Goal: Task Accomplishment & Management: Use online tool/utility

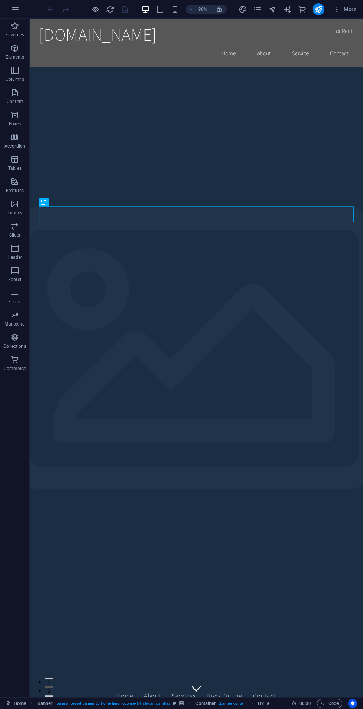
scroll to position [3, 0]
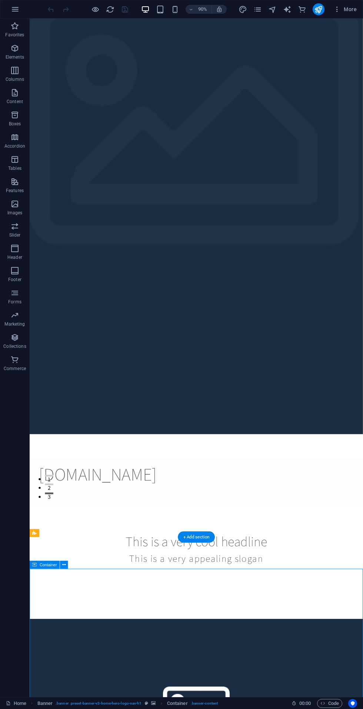
scroll to position [0, 0]
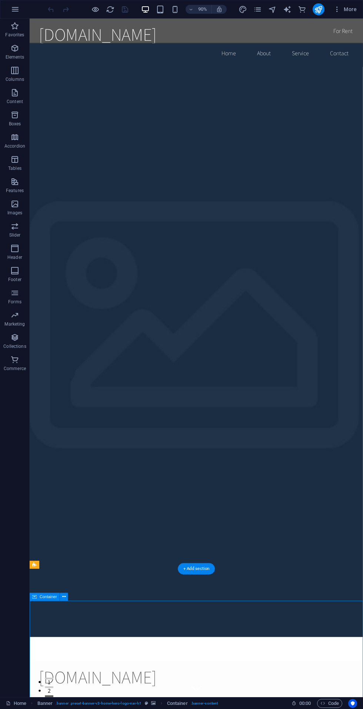
click at [8, 279] on p "Footer" at bounding box center [14, 279] width 13 height 6
click at [11, 275] on icon "button" at bounding box center [14, 270] width 9 height 9
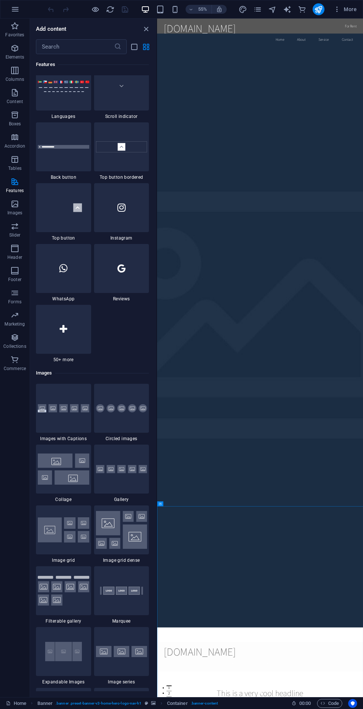
scroll to position [2213, 0]
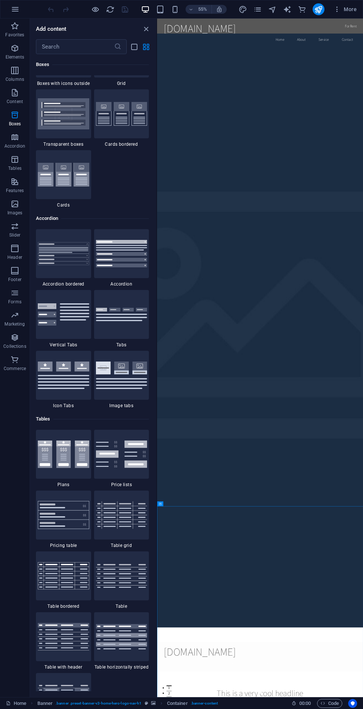
click at [14, 344] on p "Collections" at bounding box center [14, 346] width 23 height 6
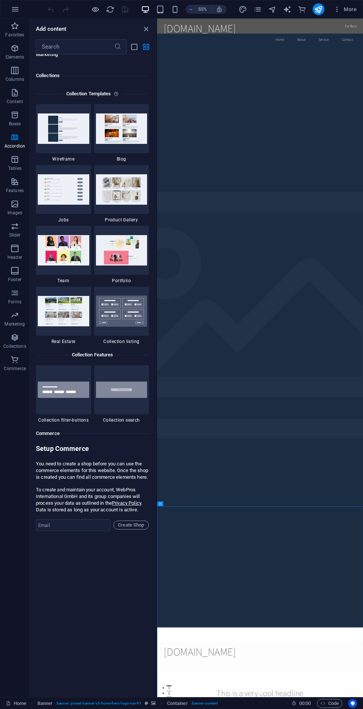
scroll to position [6784, 0]
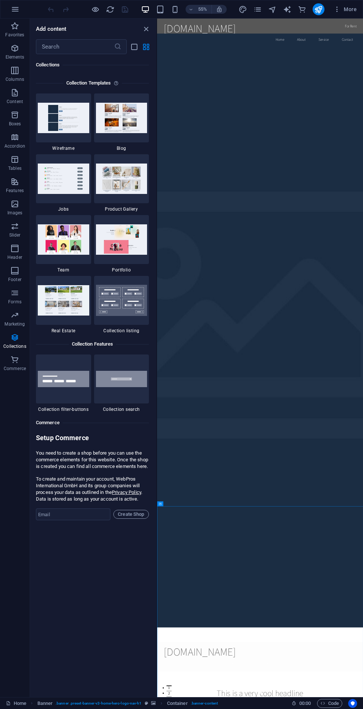
click at [14, 257] on p "Header" at bounding box center [14, 257] width 15 height 6
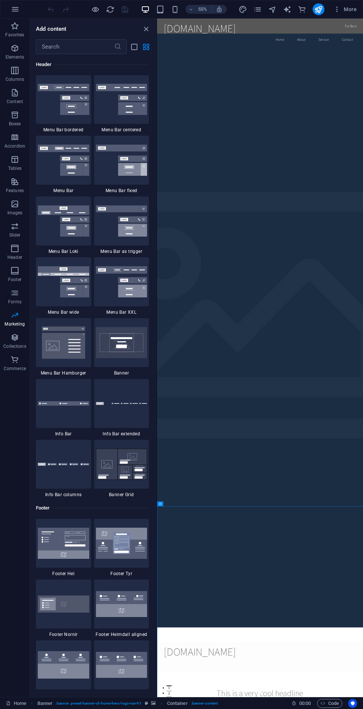
scroll to position [4463, 0]
click at [15, 226] on icon "button" at bounding box center [14, 226] width 9 height 9
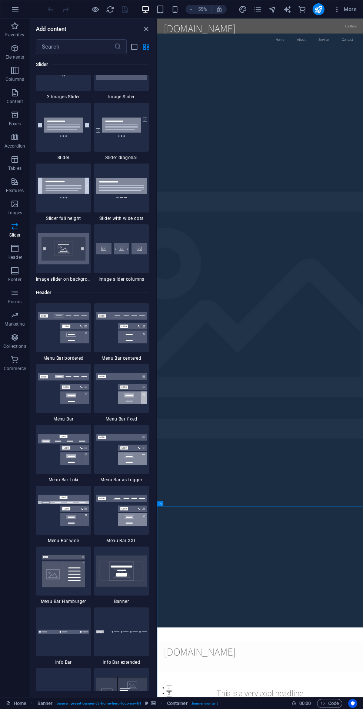
scroll to position [4216, 0]
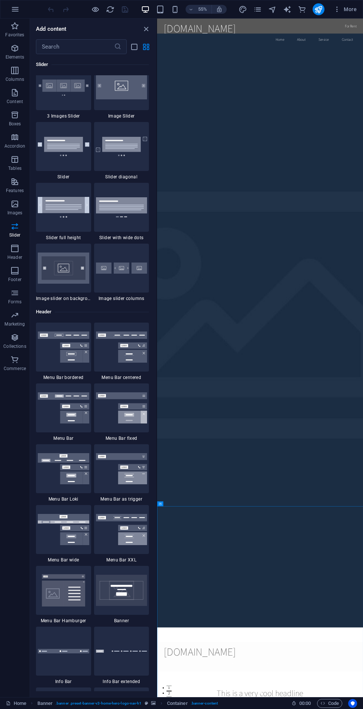
click at [10, 188] on p "Features" at bounding box center [15, 191] width 18 height 6
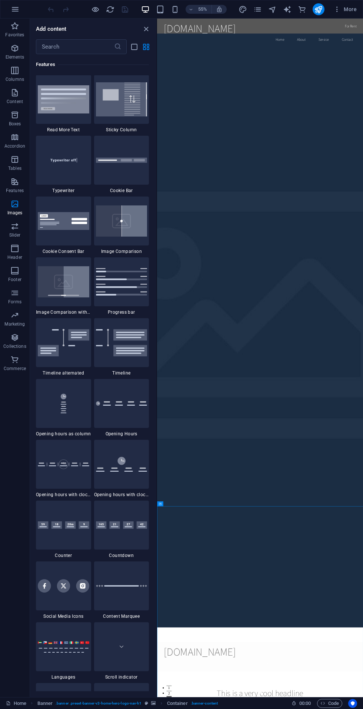
scroll to position [2889, 0]
click at [0, 169] on span "Tables" at bounding box center [15, 164] width 30 height 18
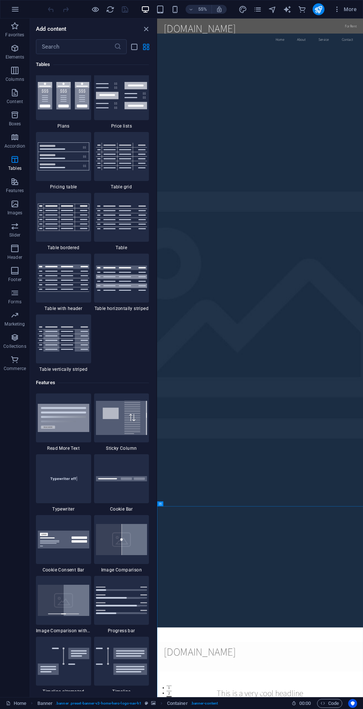
scroll to position [2567, 0]
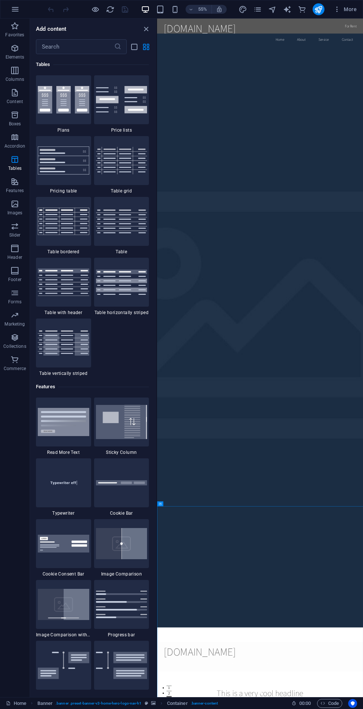
click at [11, 146] on p "Accordion" at bounding box center [14, 146] width 21 height 6
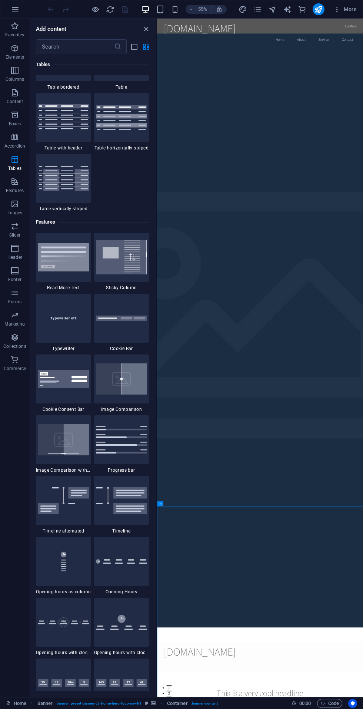
scroll to position [2732, 0]
click at [10, 161] on span "Tables" at bounding box center [15, 164] width 30 height 18
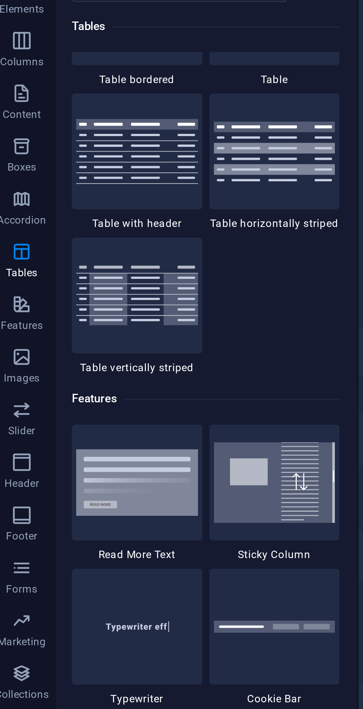
click at [15, 123] on p "Boxes" at bounding box center [15, 124] width 12 height 6
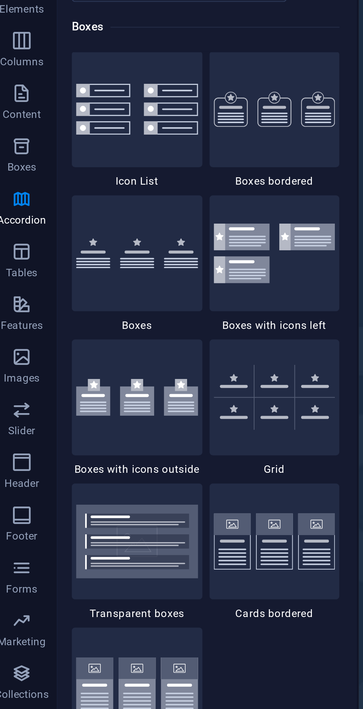
scroll to position [2044, 0]
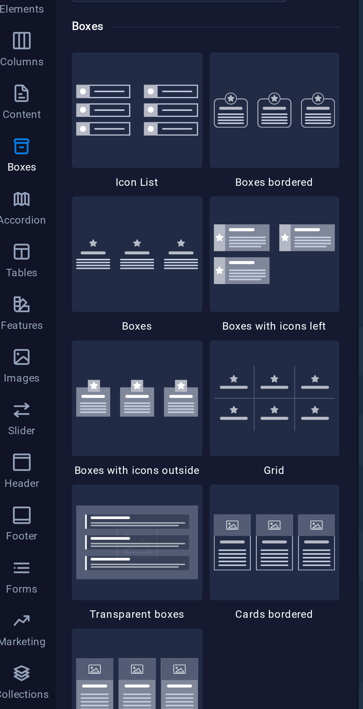
click at [9, 140] on span "Accordion" at bounding box center [15, 142] width 30 height 18
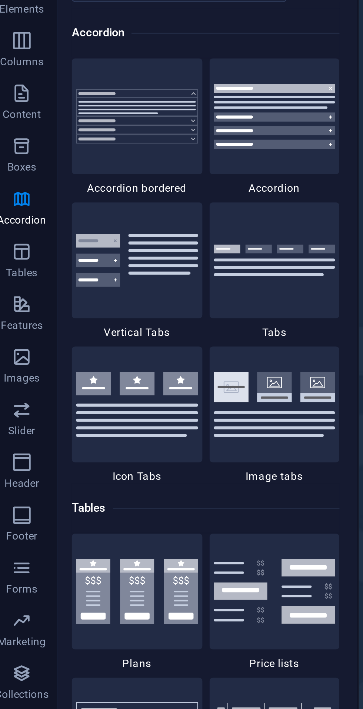
scroll to position [2366, 0]
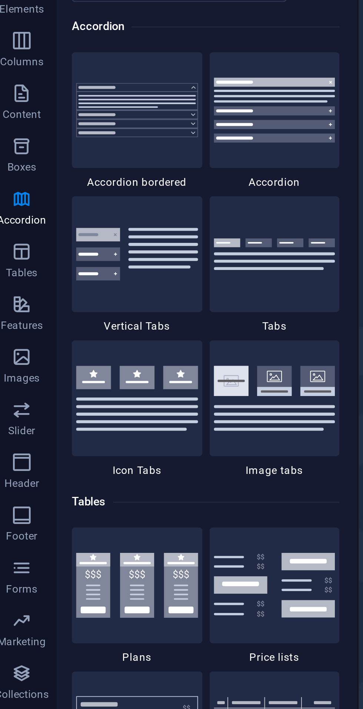
click at [68, 162] on img at bounding box center [64, 160] width 52 height 22
click at [157, 123] on div "Drag here to replace the existing content. Press “Ctrl” if you want to create a…" at bounding box center [260, 358] width 206 height 678
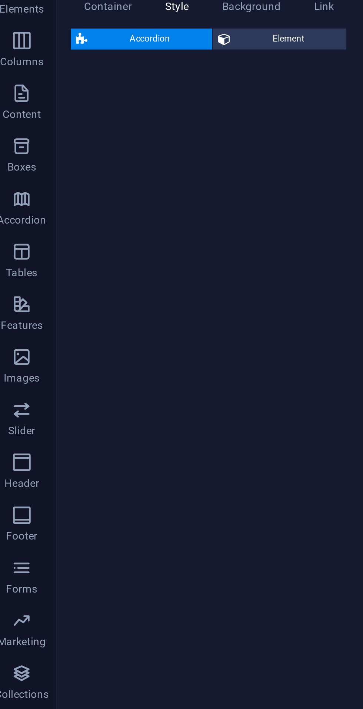
select select "rem"
select select "preset-accordion-v3-list-icon"
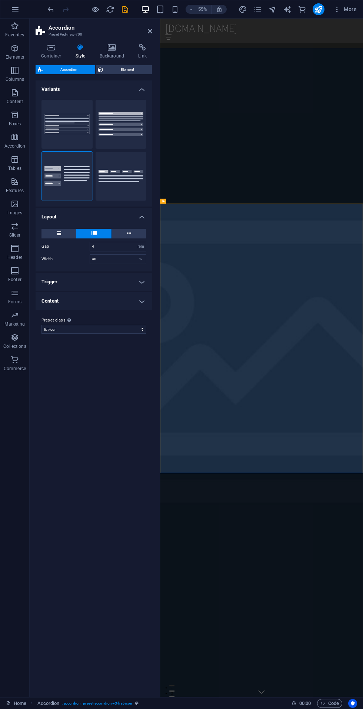
scroll to position [1713, 0]
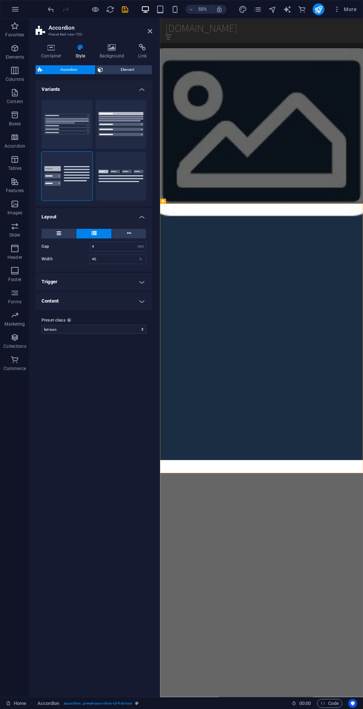
click at [12, 299] on p "Forms" at bounding box center [14, 302] width 13 height 6
click at [10, 300] on p "Forms" at bounding box center [14, 302] width 13 height 6
click at [17, 301] on p "Forms" at bounding box center [14, 302] width 13 height 6
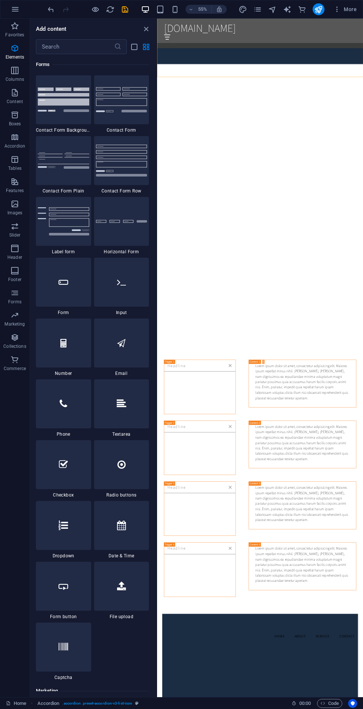
scroll to position [5411, 0]
click at [83, 285] on div at bounding box center [63, 282] width 55 height 49
click at [157, 292] on div "Drag here to replace the existing content. Press “Ctrl” if you want to create a…" at bounding box center [260, 358] width 206 height 678
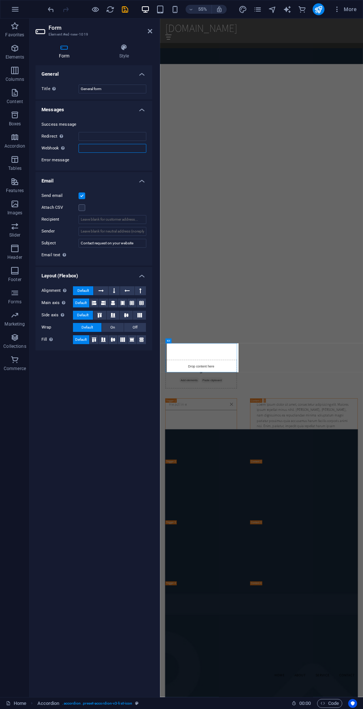
click at [132, 150] on input "Webhook A webhook is a push notification from this form to another server. Ever…" at bounding box center [113, 148] width 68 height 9
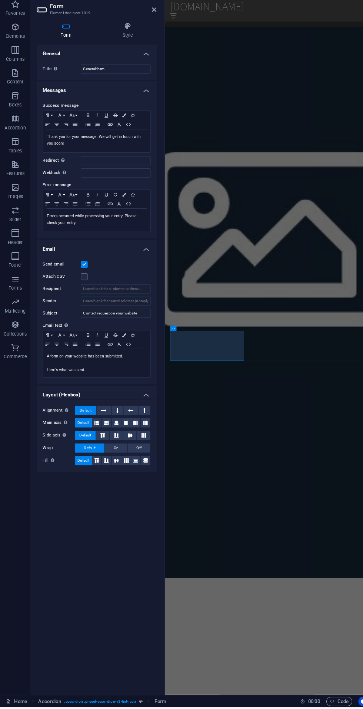
scroll to position [0, 0]
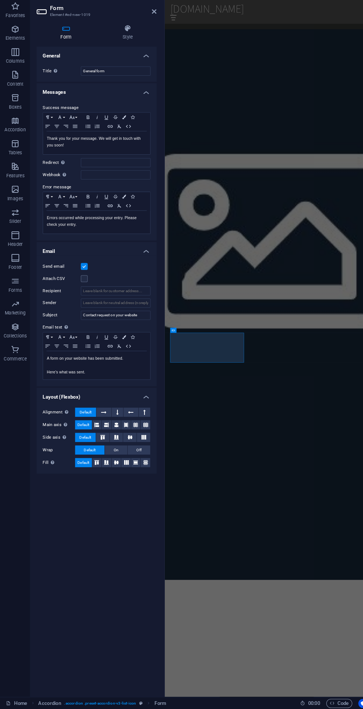
click at [12, 346] on p "Collections" at bounding box center [14, 346] width 23 height 6
click at [14, 339] on icon "button" at bounding box center [14, 337] width 9 height 9
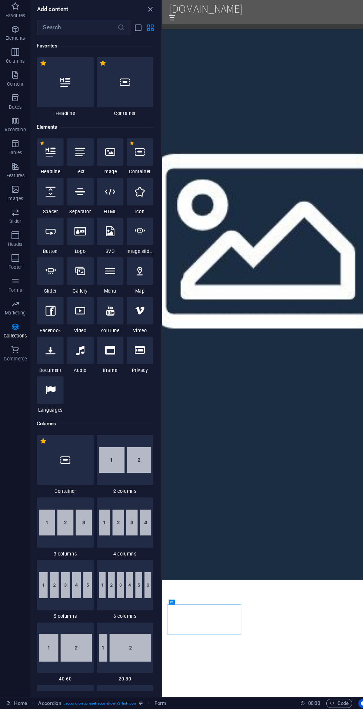
click at [16, 366] on p "Commerce" at bounding box center [15, 368] width 22 height 6
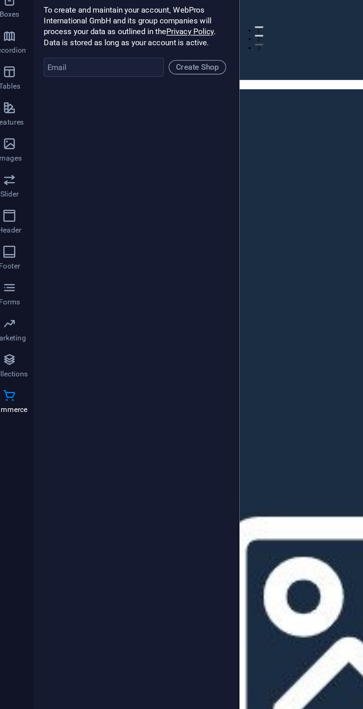
scroll to position [7143, 0]
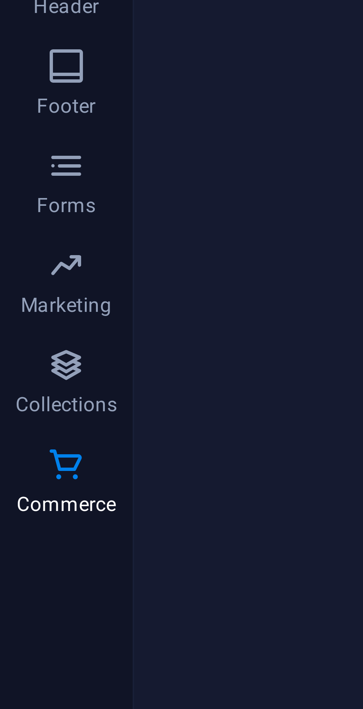
click at [13, 338] on icon "button" at bounding box center [14, 337] width 9 height 9
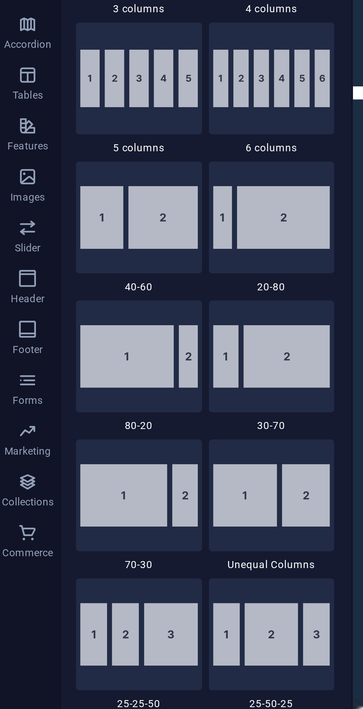
scroll to position [0, 0]
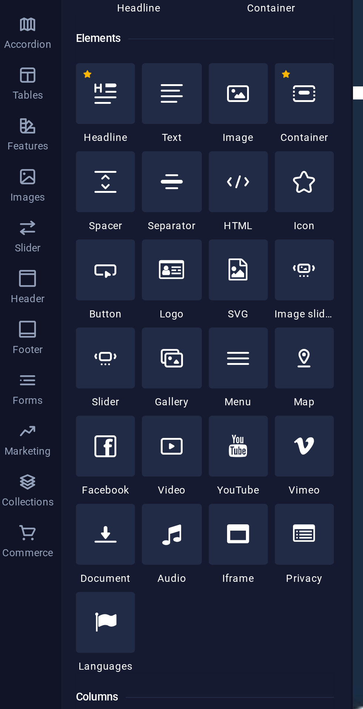
click at [112, 321] on div at bounding box center [107, 321] width 26 height 27
click at [157, 324] on div "Drag here to replace the existing content. Press “Ctrl” if you want to create a…" at bounding box center [260, 358] width 206 height 678
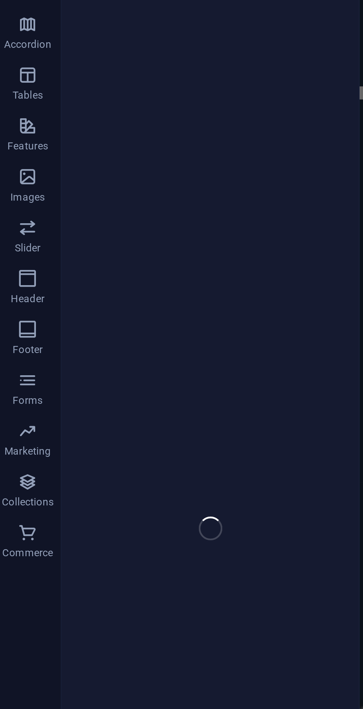
select select "ar16_9"
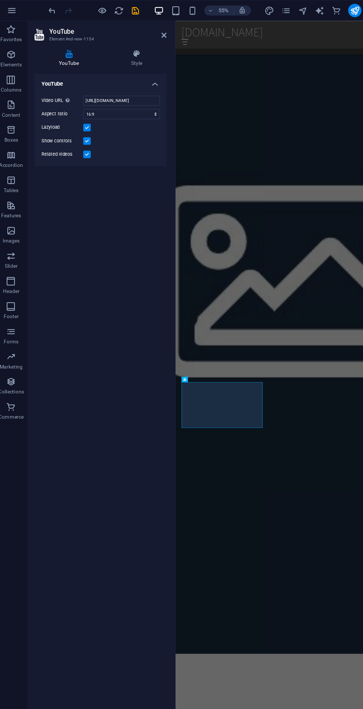
scroll to position [1499, 0]
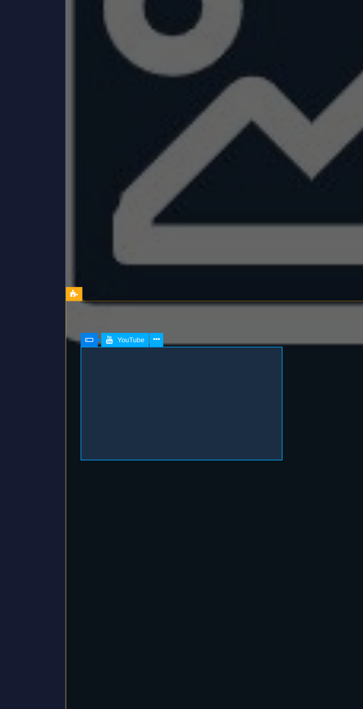
scroll to position [1505, 0]
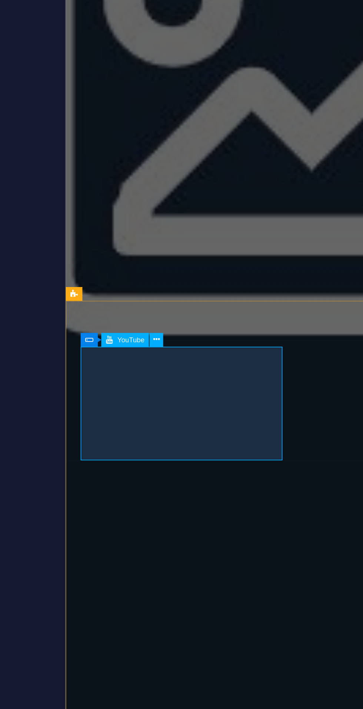
click at [195, 331] on div "Form YouTube" at bounding box center [181, 331] width 32 height 5
click at [192, 332] on icon at bounding box center [192, 332] width 2 height 4
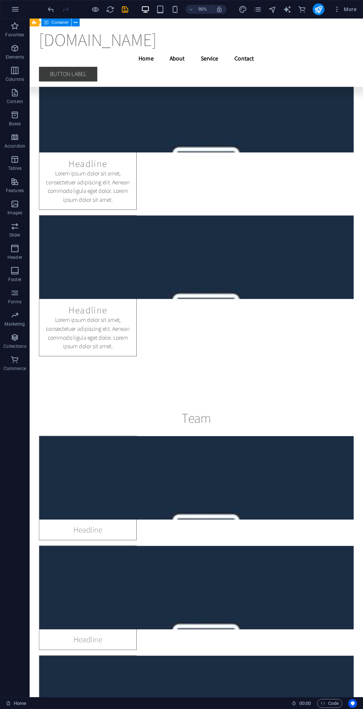
scroll to position [14964, 0]
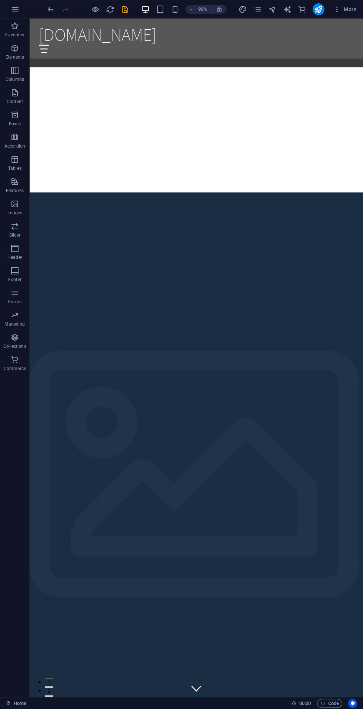
scroll to position [874, 0]
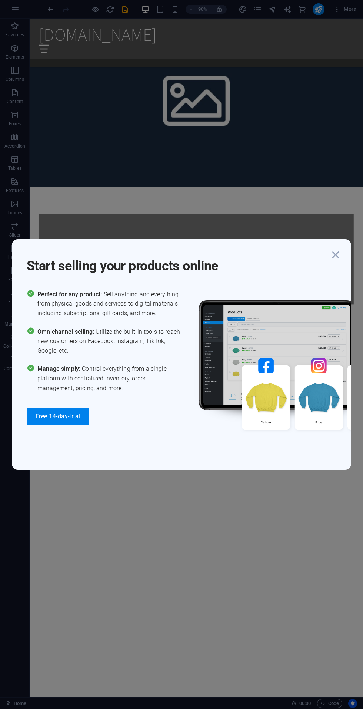
click at [335, 257] on icon "button" at bounding box center [335, 254] width 13 height 13
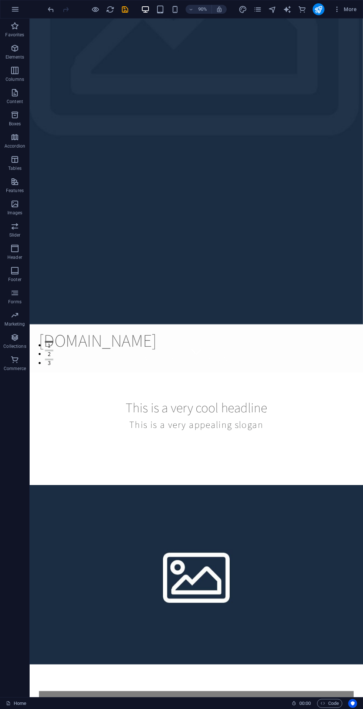
scroll to position [0, 0]
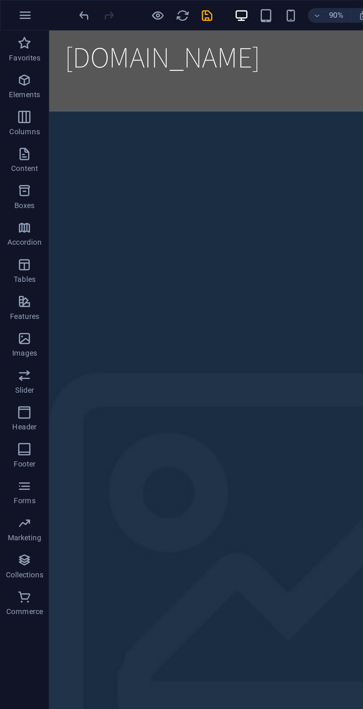
click at [14, 11] on icon "button" at bounding box center [15, 9] width 9 height 9
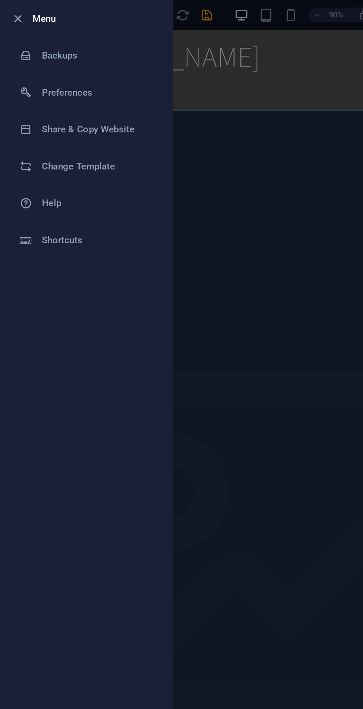
click at [151, 284] on div at bounding box center [181, 354] width 363 height 709
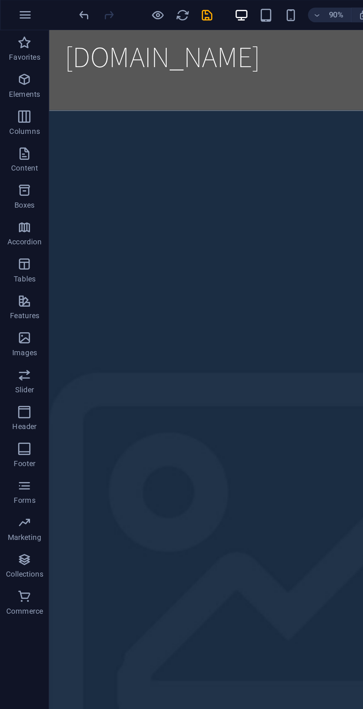
click at [15, 12] on icon "button" at bounding box center [15, 9] width 9 height 9
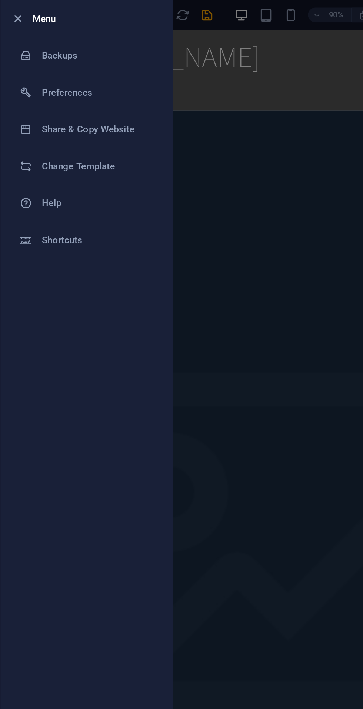
click at [24, 98] on div at bounding box center [18, 100] width 13 height 7
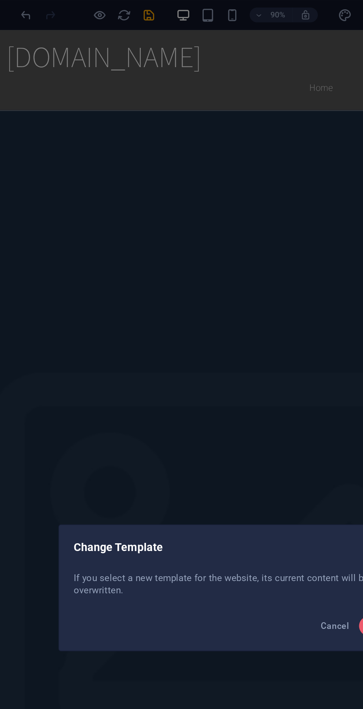
click at [227, 375] on button "Cancel" at bounding box center [237, 377] width 23 height 12
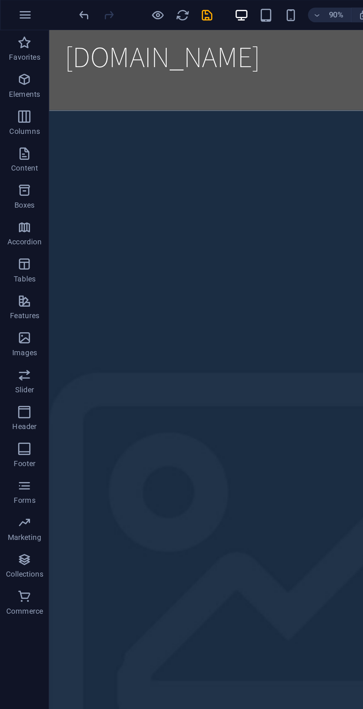
click at [16, 52] on icon "button" at bounding box center [14, 48] width 9 height 9
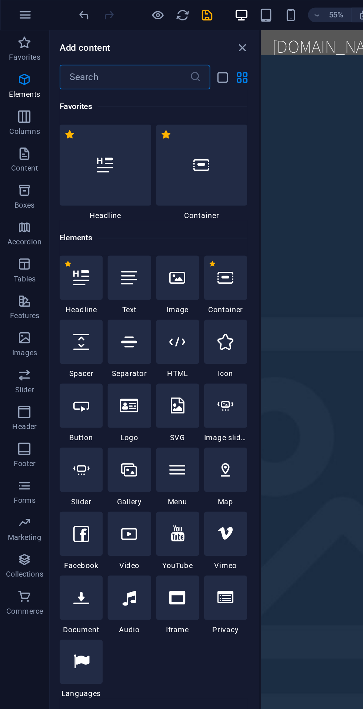
scroll to position [79, 0]
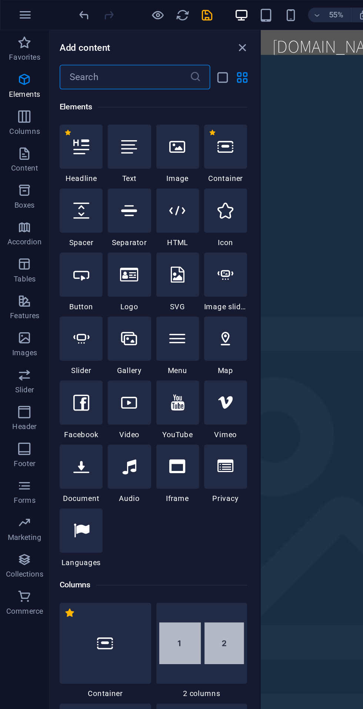
click at [49, 97] on div at bounding box center [49, 88] width 26 height 27
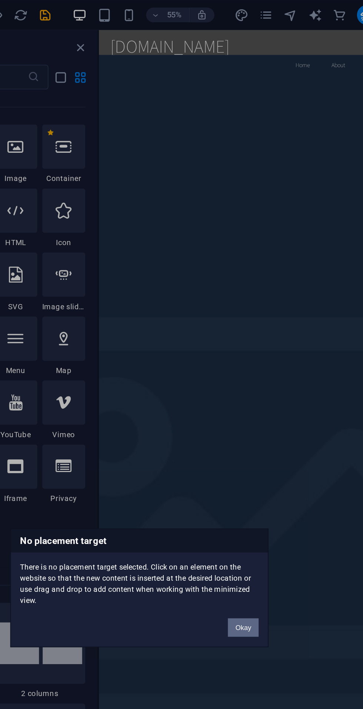
click at [241, 377] on button "Okay" at bounding box center [244, 378] width 19 height 11
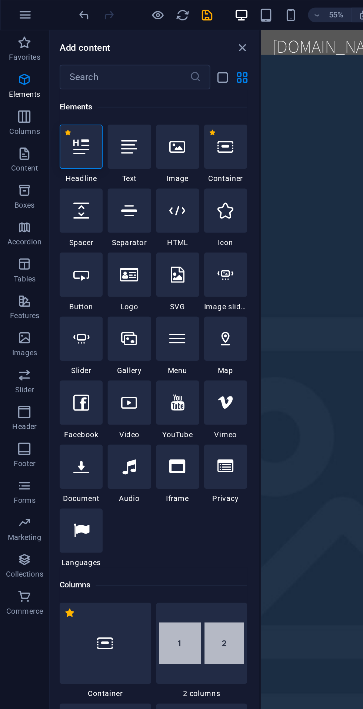
click at [16, 74] on icon "button" at bounding box center [14, 70] width 9 height 9
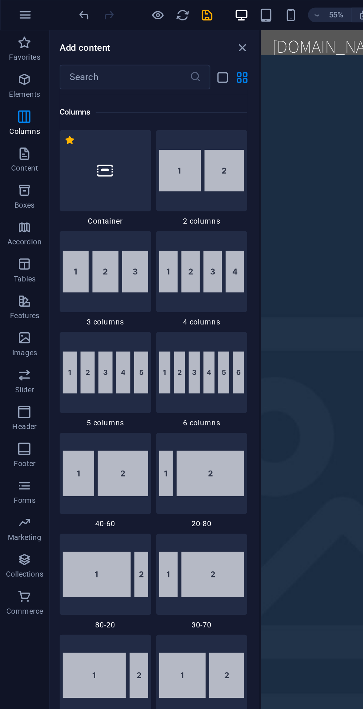
scroll to position [367, 0]
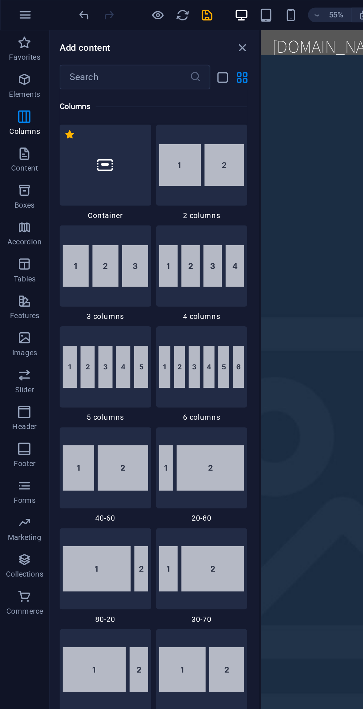
click at [11, 95] on icon "button" at bounding box center [14, 92] width 9 height 9
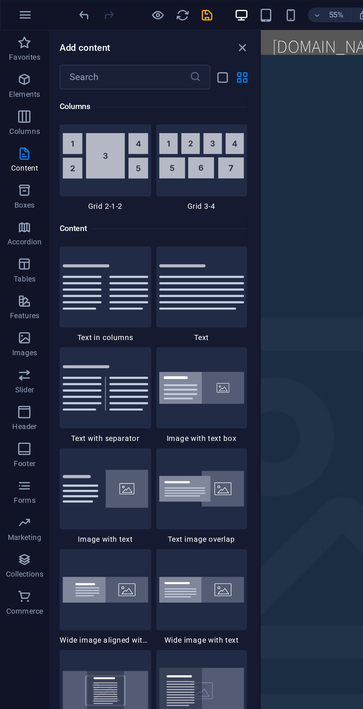
scroll to position [1297, 0]
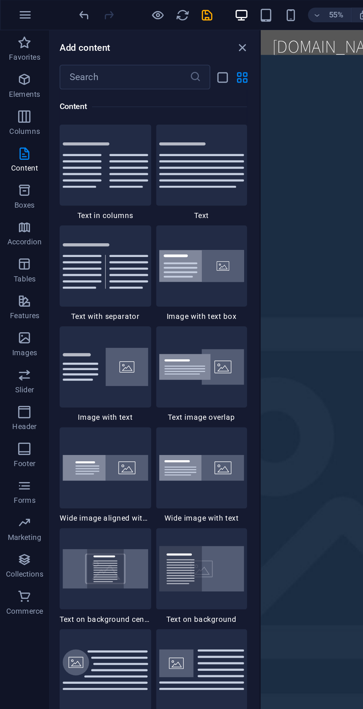
click at [15, 116] on icon "button" at bounding box center [14, 114] width 9 height 9
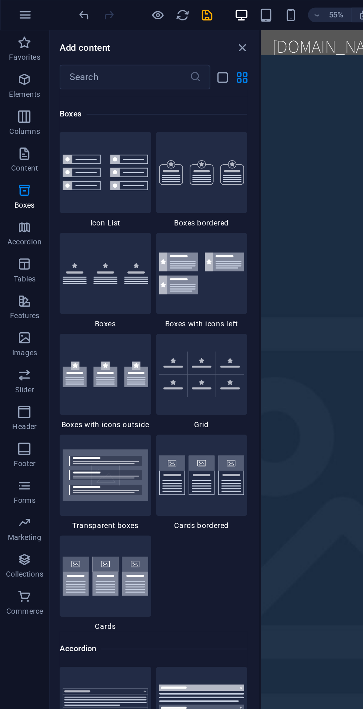
scroll to position [2044, 0]
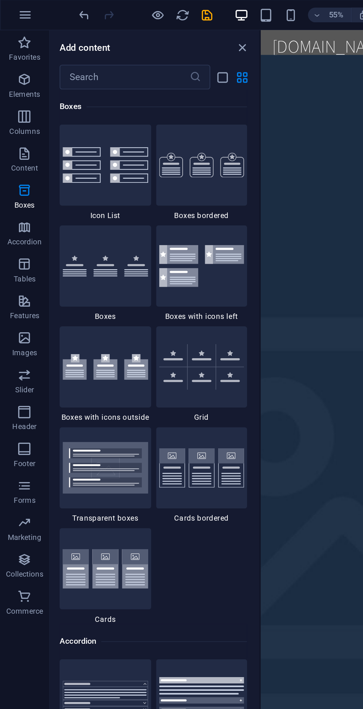
click at [14, 146] on p "Accordion" at bounding box center [14, 146] width 21 height 6
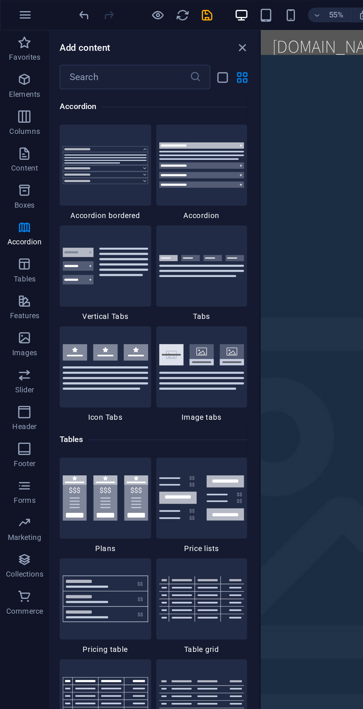
click at [16, 165] on span "Tables" at bounding box center [15, 164] width 30 height 18
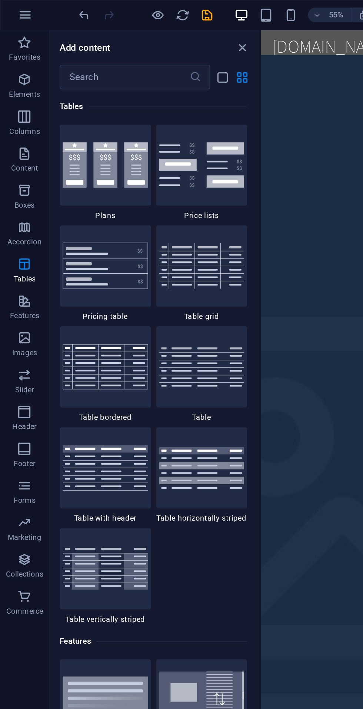
click at [15, 188] on p "Features" at bounding box center [15, 191] width 18 height 6
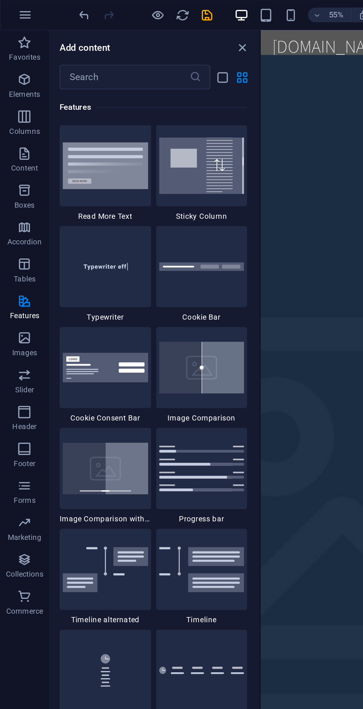
click at [11, 212] on p "Images" at bounding box center [14, 213] width 15 height 6
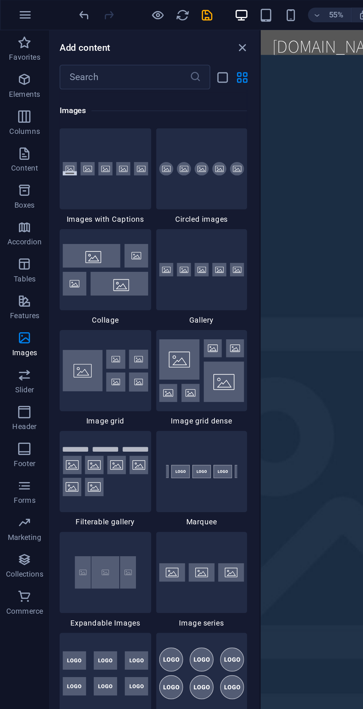
scroll to position [3758, 0]
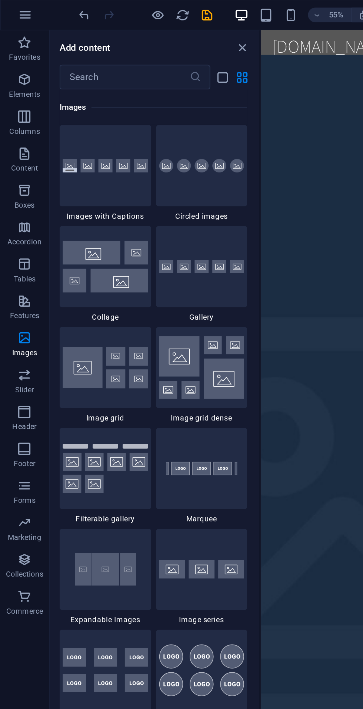
click at [21, 233] on span "Slider" at bounding box center [15, 231] width 30 height 18
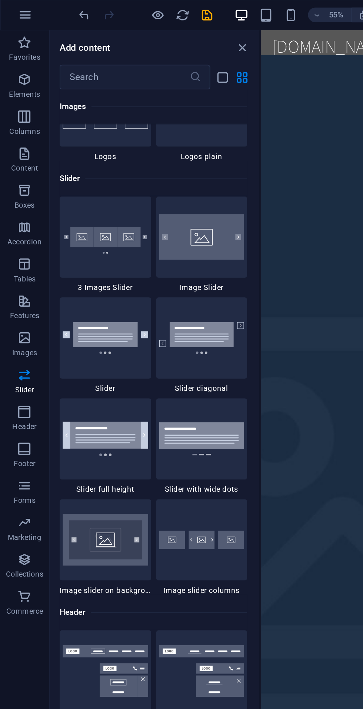
scroll to position [4201, 0]
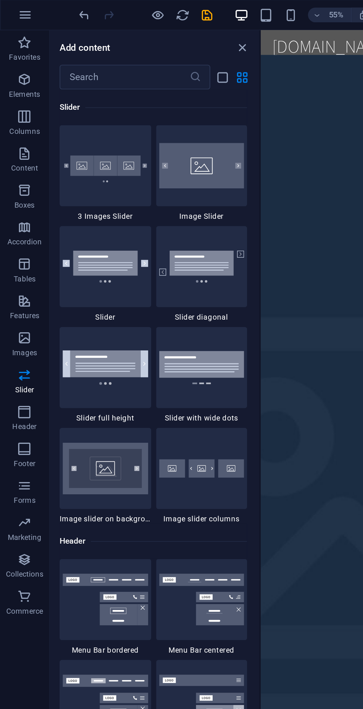
click at [19, 259] on p "Header" at bounding box center [14, 257] width 15 height 6
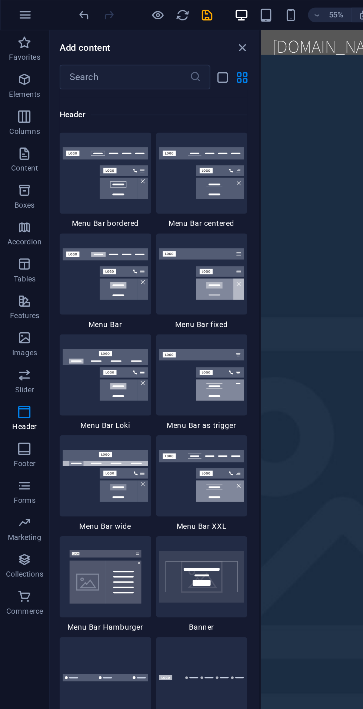
scroll to position [4462, 0]
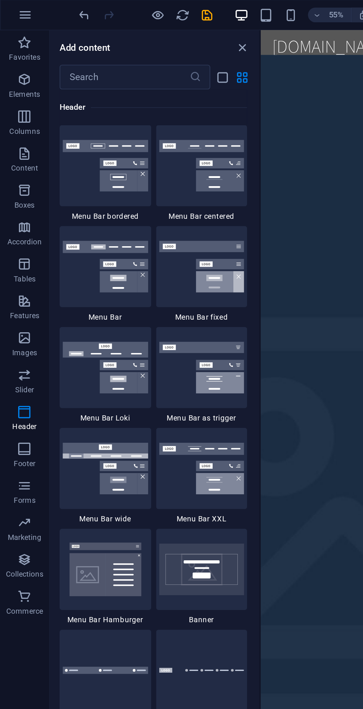
click at [19, 274] on icon "button" at bounding box center [14, 270] width 9 height 9
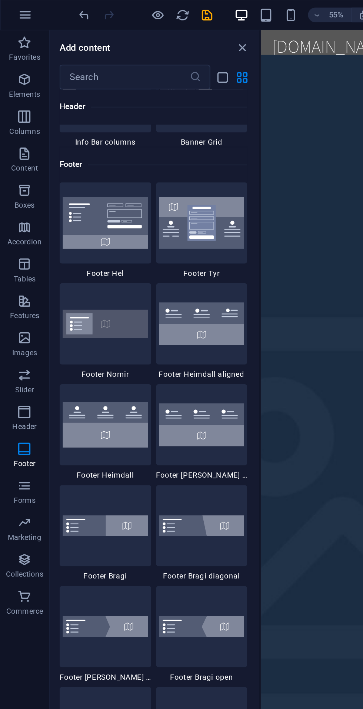
scroll to position [4906, 0]
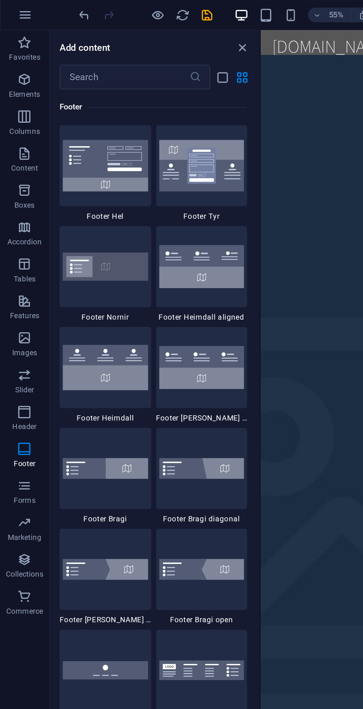
click at [18, 295] on icon "button" at bounding box center [14, 292] width 9 height 9
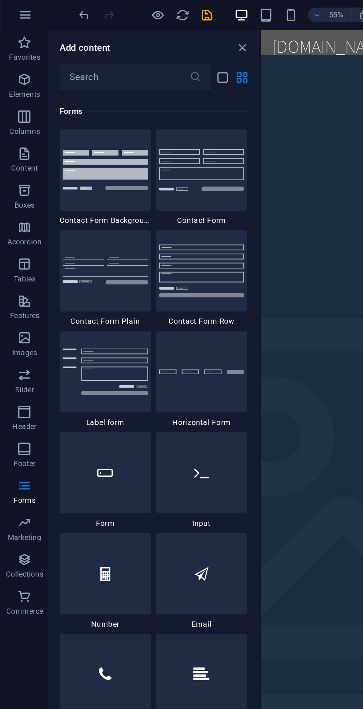
scroll to position [5411, 0]
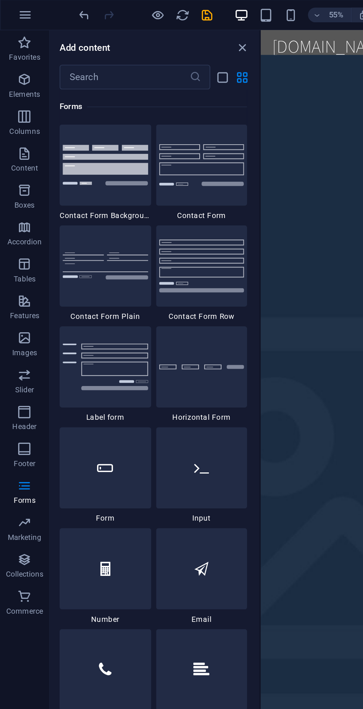
click at [18, 325] on p "Marketing" at bounding box center [14, 324] width 20 height 6
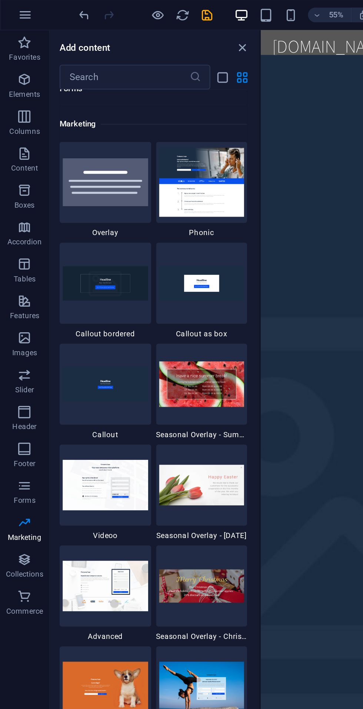
scroll to position [6037, 0]
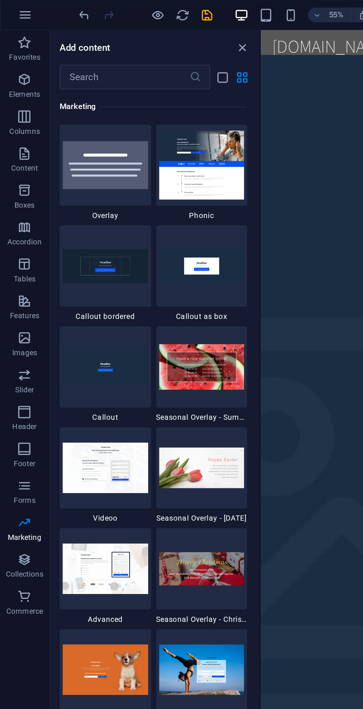
click at [19, 345] on p "Collections" at bounding box center [14, 346] width 23 height 6
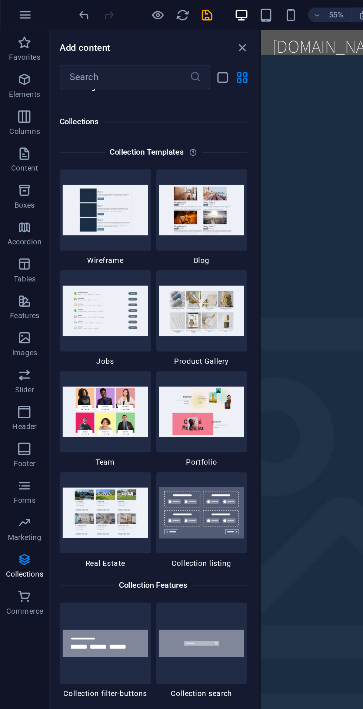
scroll to position [6784, 0]
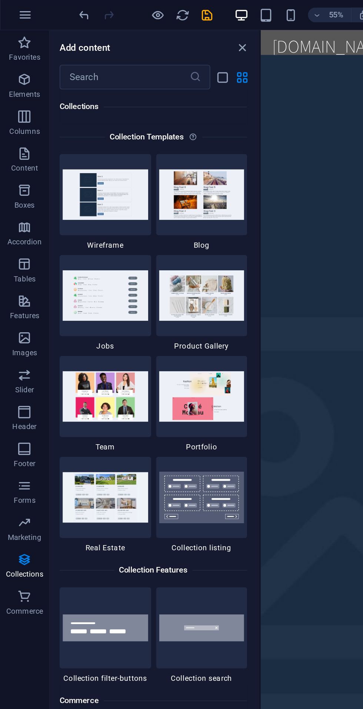
click at [18, 365] on p "Commerce" at bounding box center [15, 368] width 22 height 6
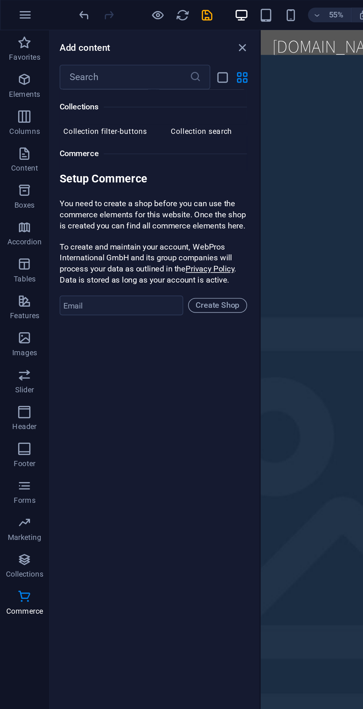
scroll to position [7142, 0]
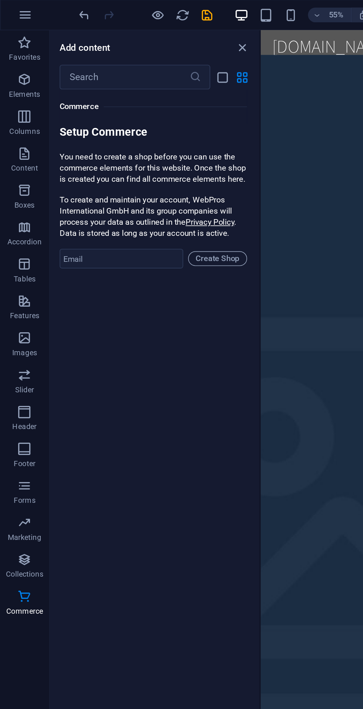
click at [147, 27] on icon "close panel" at bounding box center [146, 29] width 9 height 9
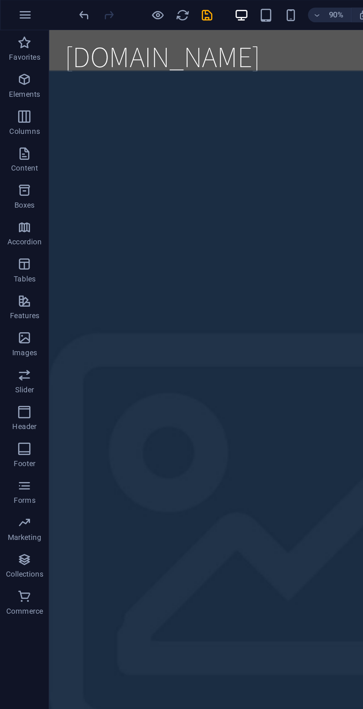
click at [174, 43] on div "[DOMAIN_NAME]" at bounding box center [234, 47] width 350 height 23
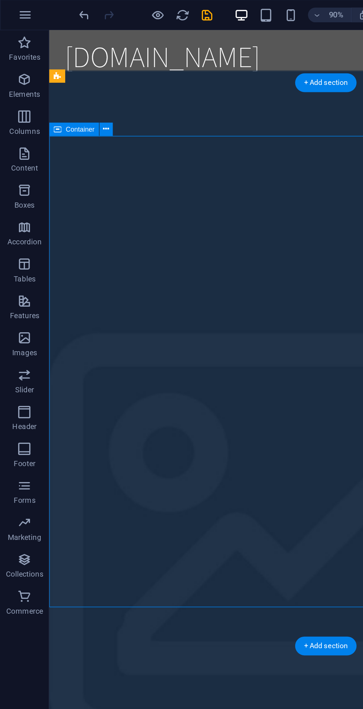
click at [178, 7] on icon "button" at bounding box center [175, 9] width 9 height 9
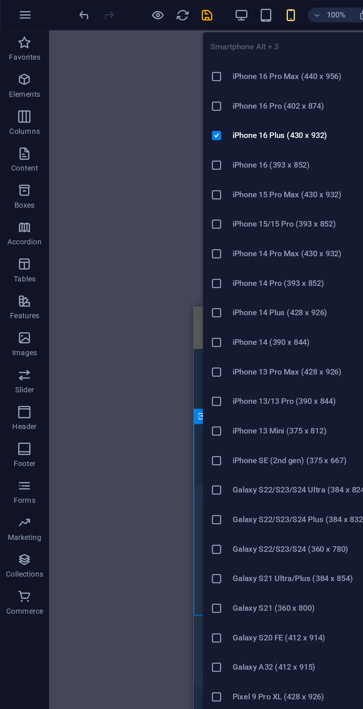
click at [61, 134] on div "Drag here to replace the existing content. Press “Ctrl” if you want to create a…" at bounding box center [197, 358] width 334 height 678
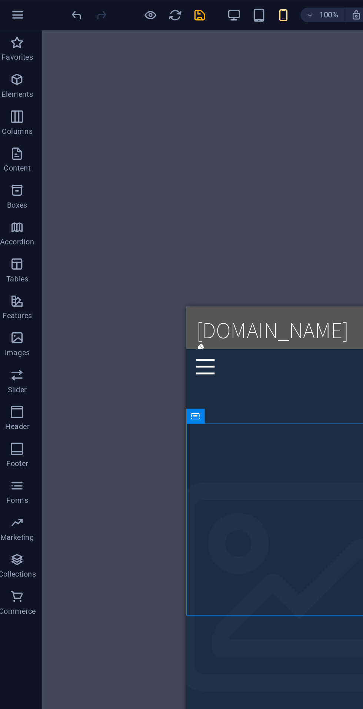
click at [148, 11] on icon "button" at bounding box center [145, 9] width 9 height 9
